Goal: Transaction & Acquisition: Subscribe to service/newsletter

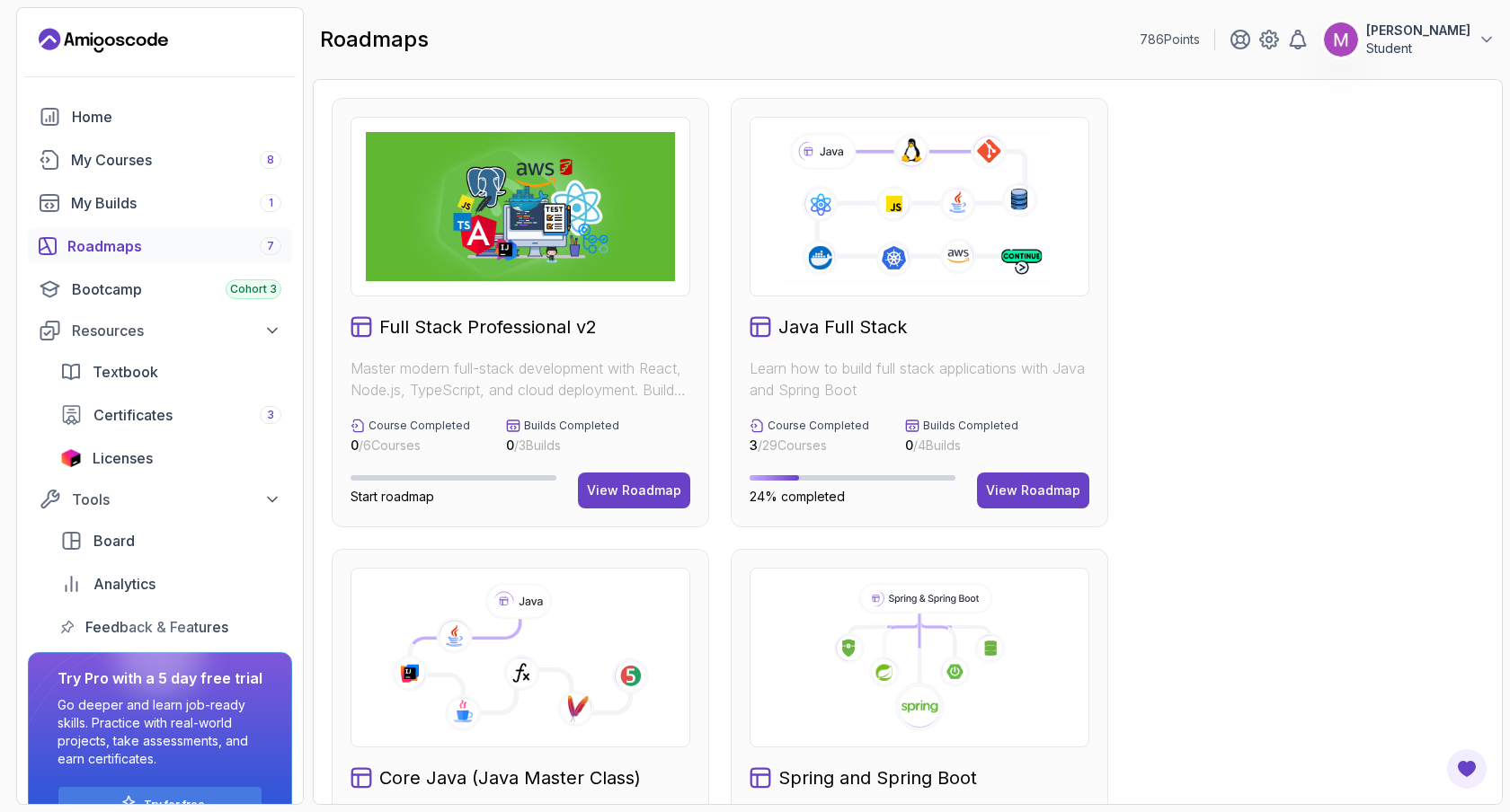
scroll to position [44, 0]
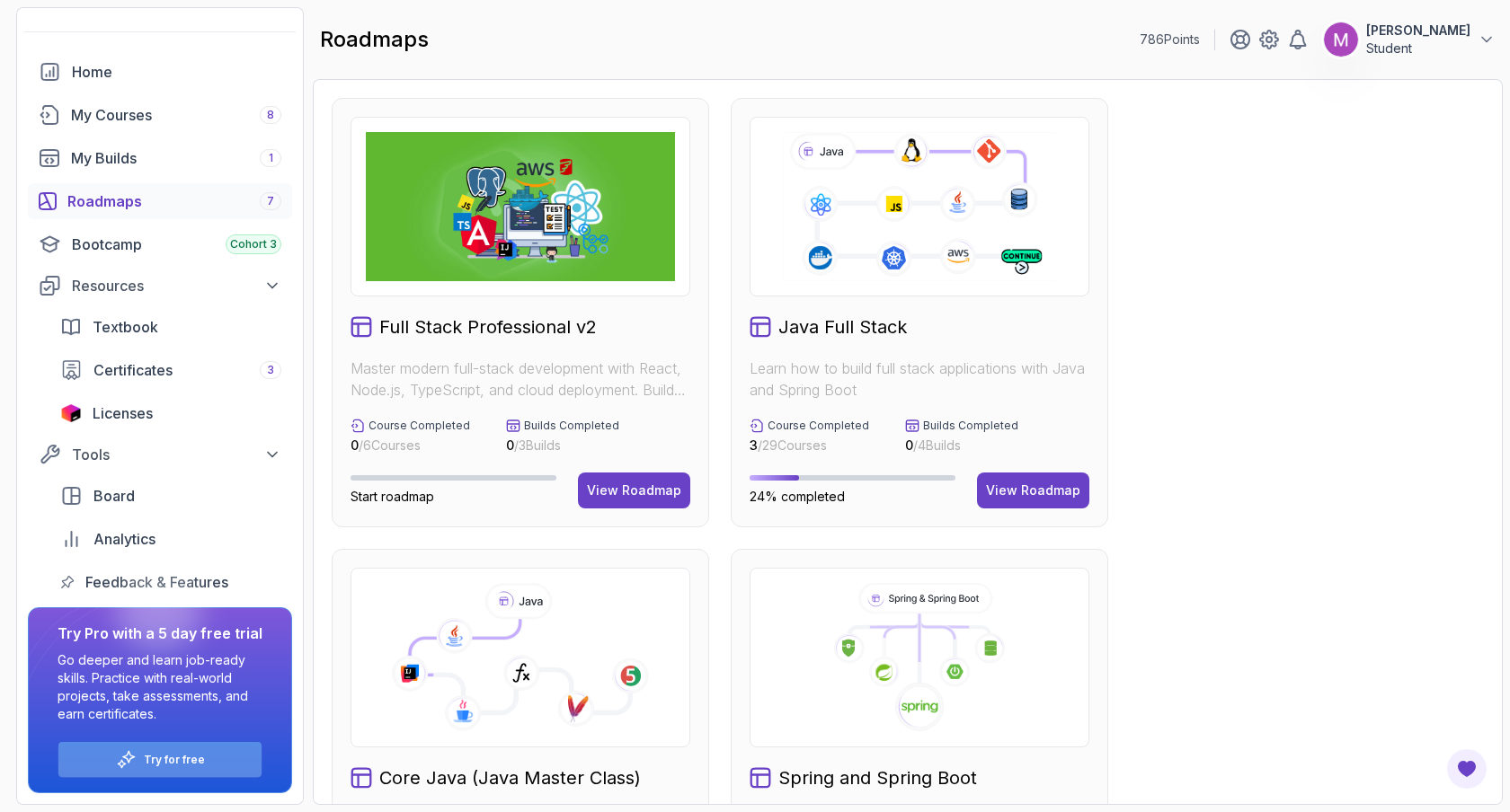
click at [187, 758] on p "Try for free" at bounding box center [174, 759] width 62 height 14
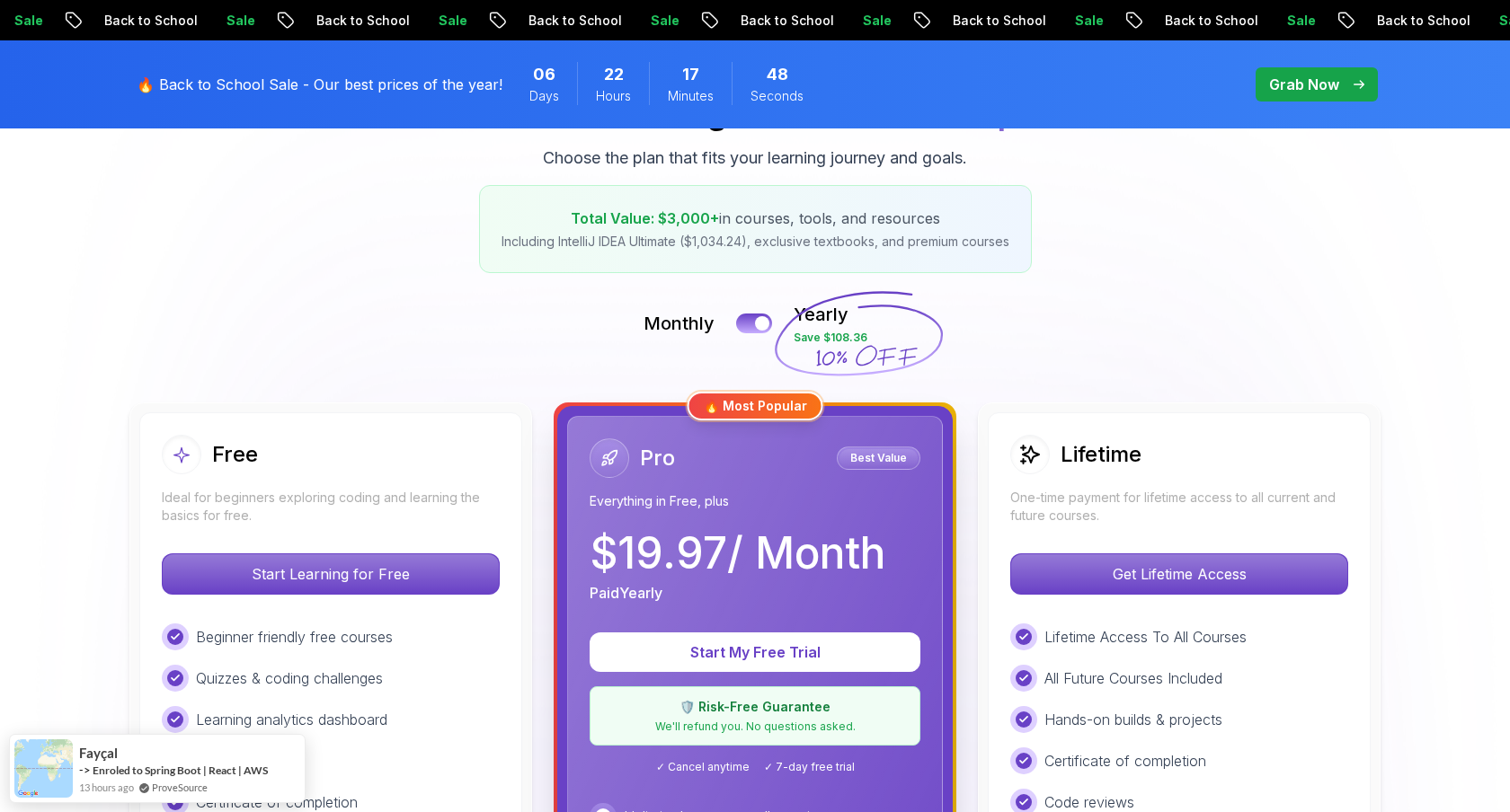
scroll to position [324, 0]
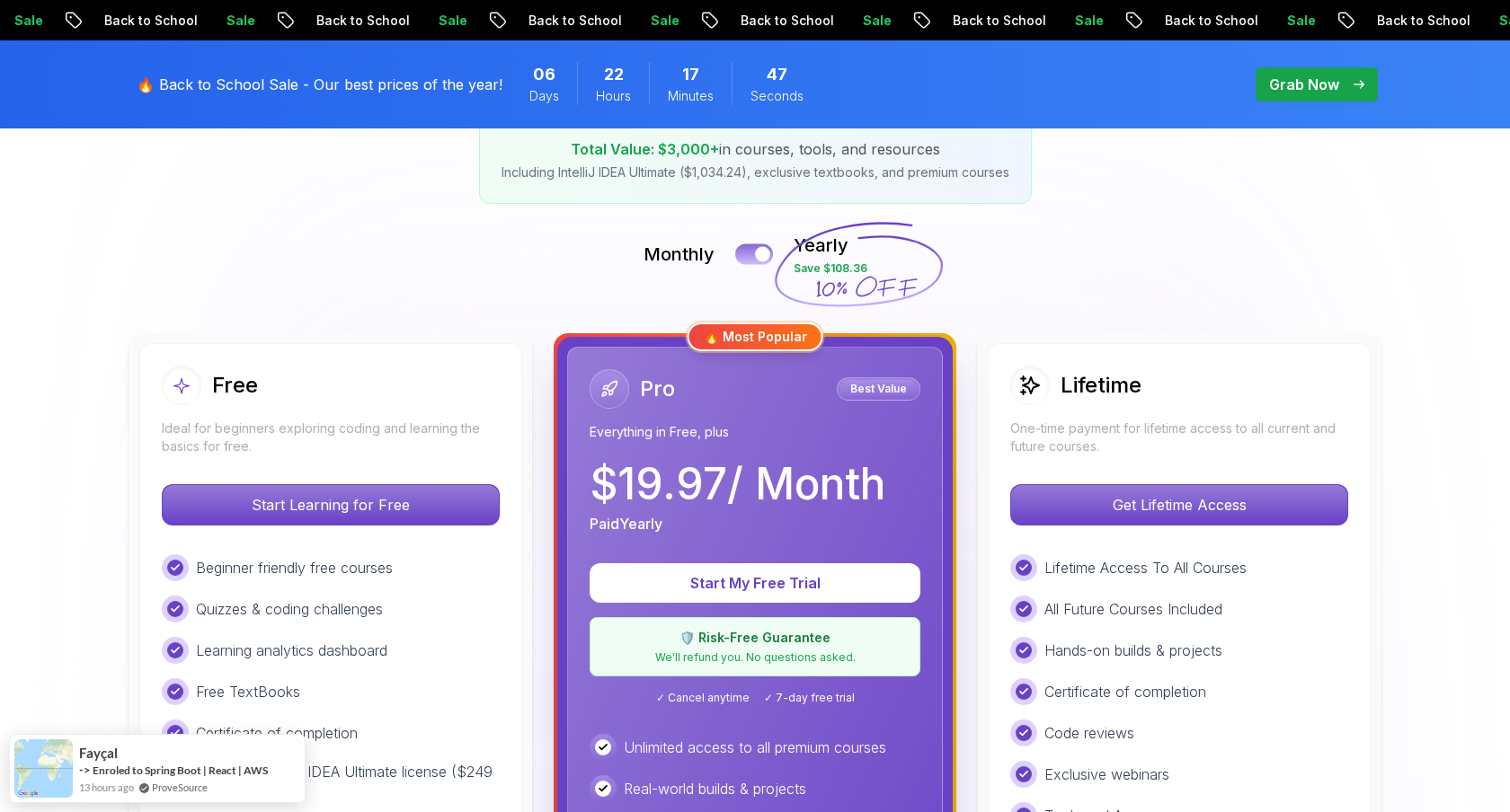
click at [740, 258] on button at bounding box center [754, 254] width 38 height 21
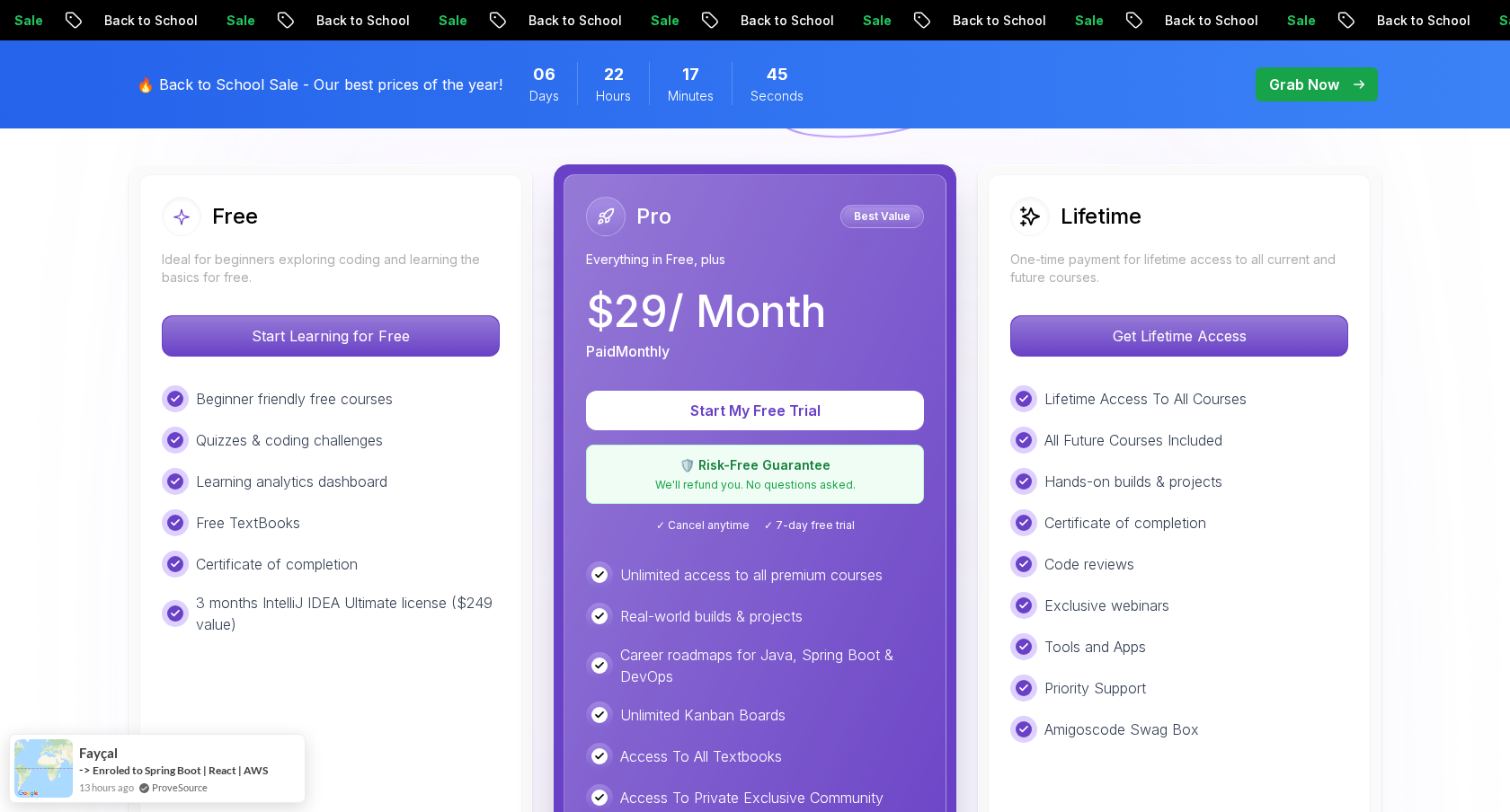
scroll to position [541, 0]
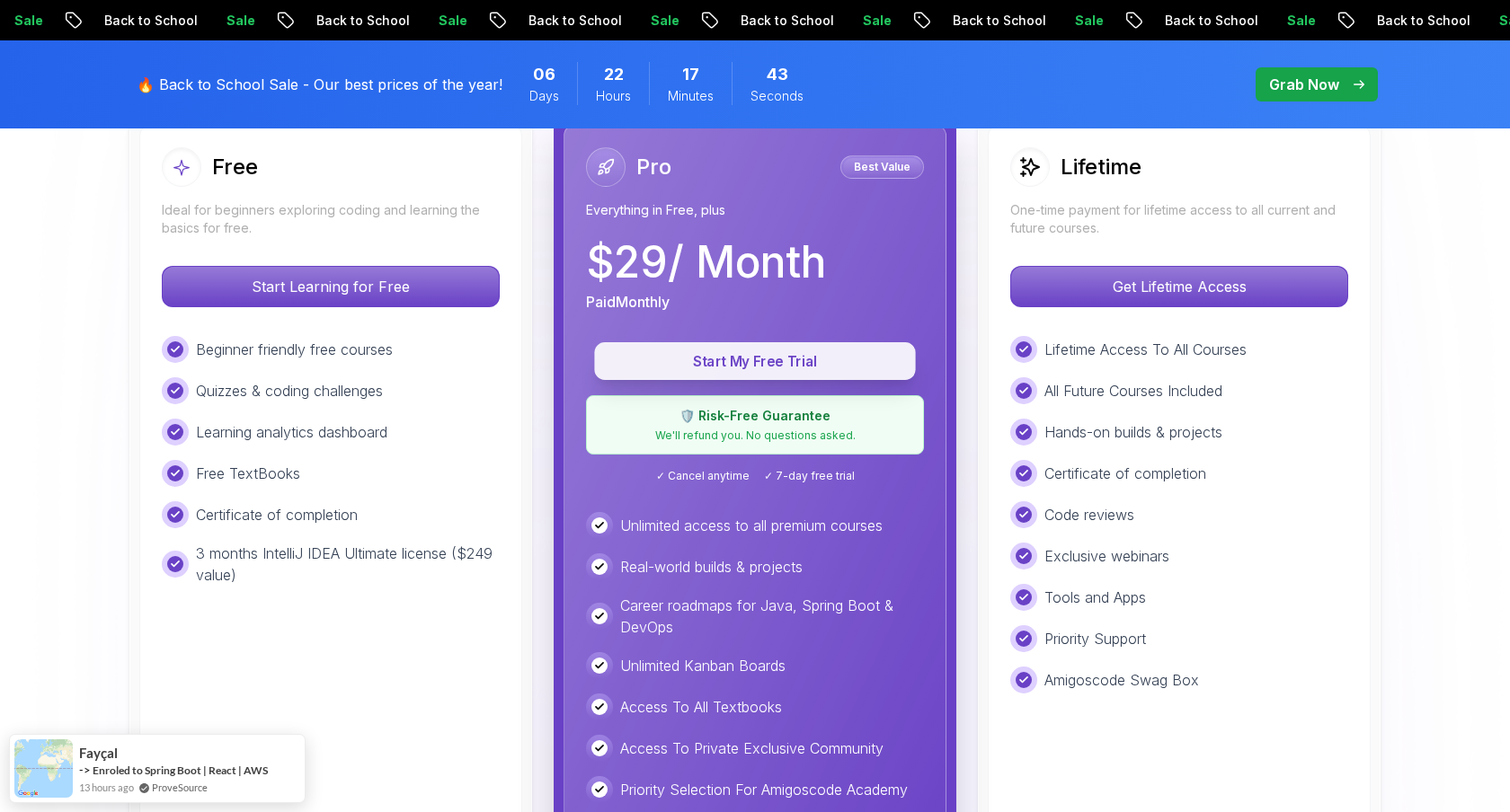
click at [755, 353] on p "Start My Free Trial" at bounding box center [755, 362] width 280 height 21
